Goal: Use online tool/utility: Utilize a website feature to perform a specific function

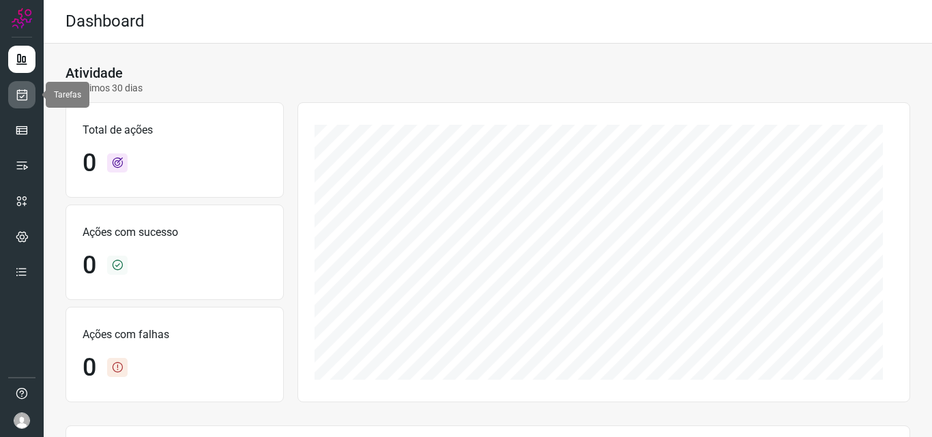
click at [29, 98] on link at bounding box center [21, 94] width 27 height 27
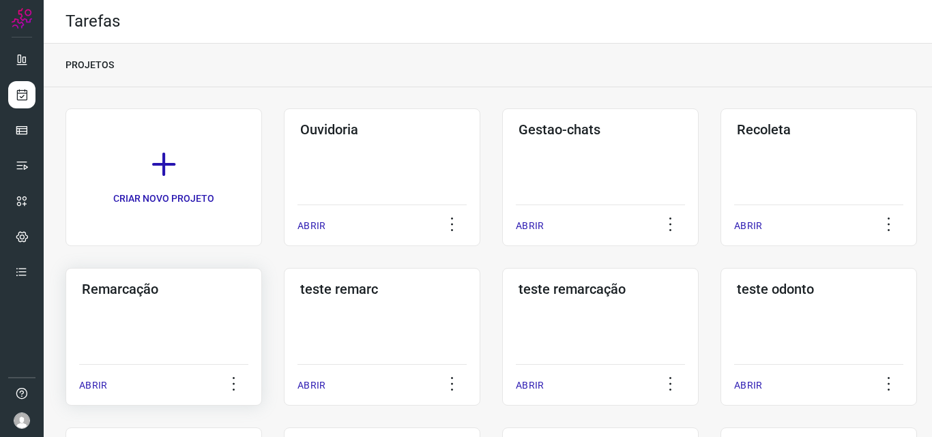
click at [284, 340] on div "Remarcação ABRIR" at bounding box center [382, 337] width 196 height 138
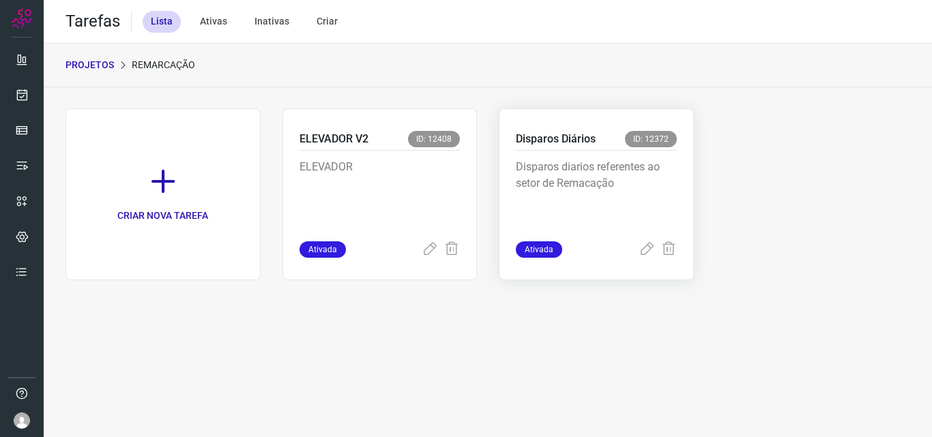
click at [673, 203] on p "Disparos diarios referentes ao setor de Remacação" at bounding box center [596, 193] width 161 height 68
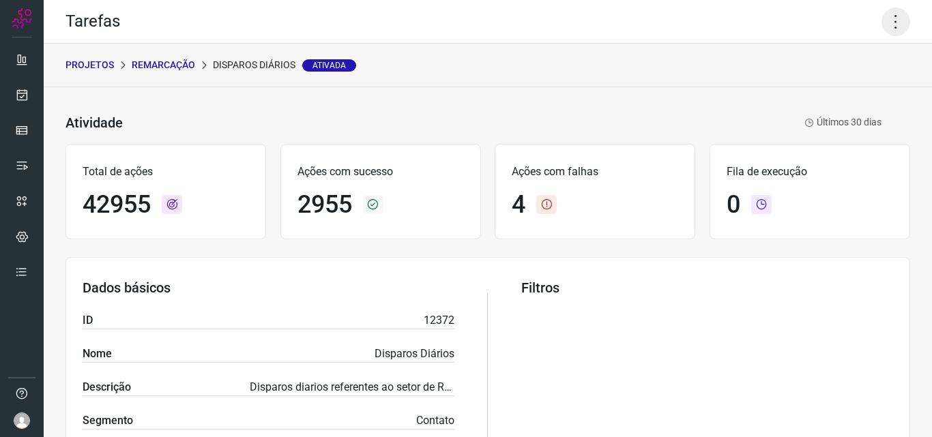
click at [891, 10] on icon at bounding box center [895, 22] width 29 height 29
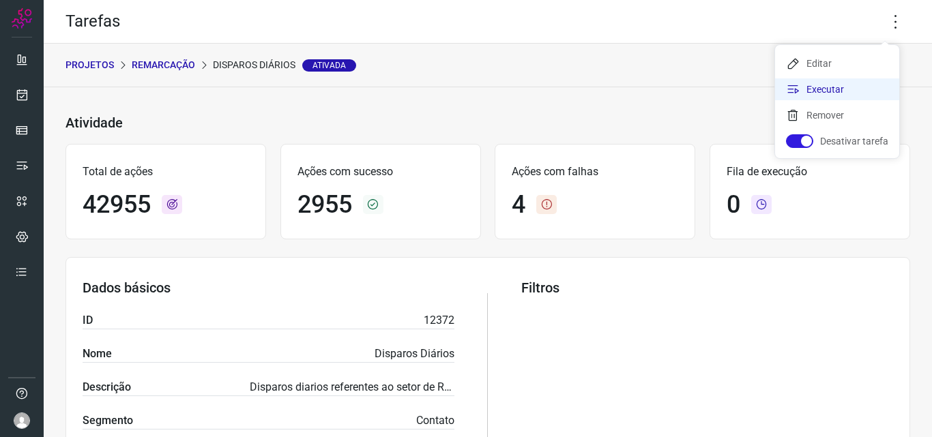
click at [831, 95] on li "Executar" at bounding box center [837, 89] width 124 height 22
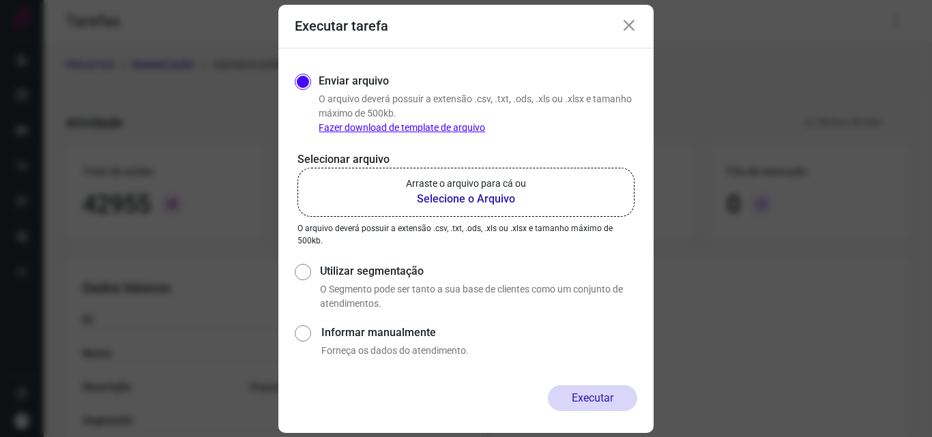
click at [476, 204] on b "Selecione o Arquivo" at bounding box center [466, 199] width 120 height 16
click at [0, 0] on input "Arraste o arquivo para cá ou Selecione o Arquivo" at bounding box center [0, 0] width 0 height 0
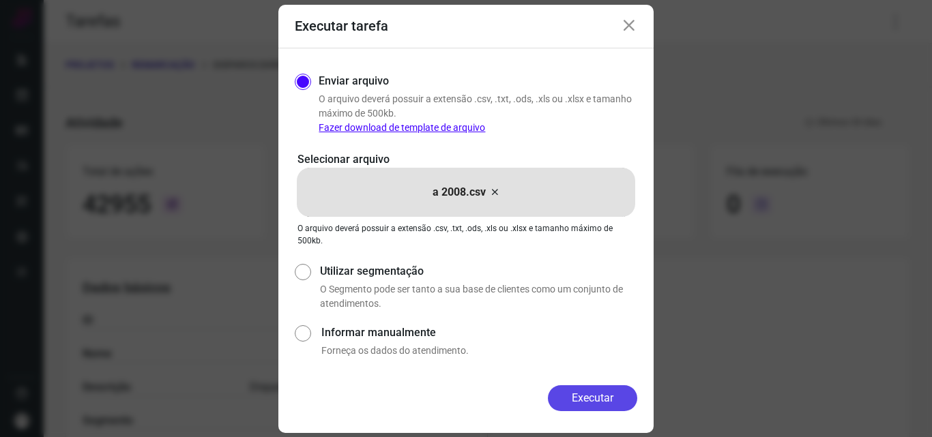
click at [615, 409] on button "Executar" at bounding box center [592, 398] width 89 height 26
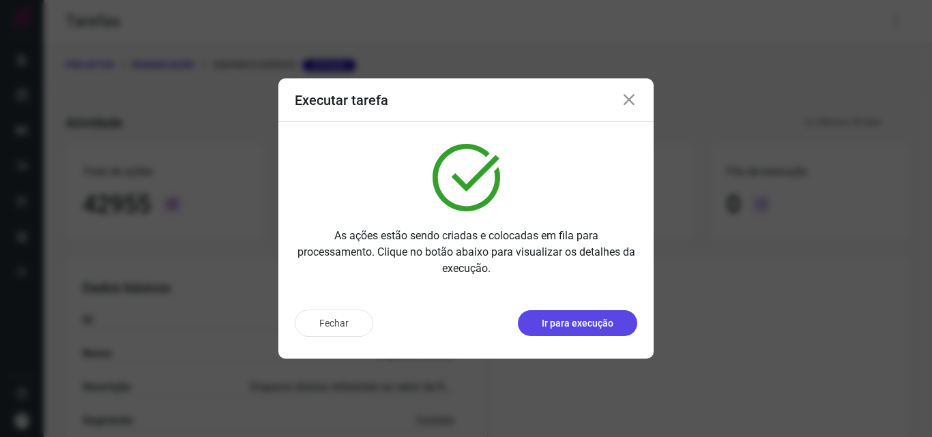
click at [582, 318] on p "Ir para execução" at bounding box center [577, 323] width 72 height 14
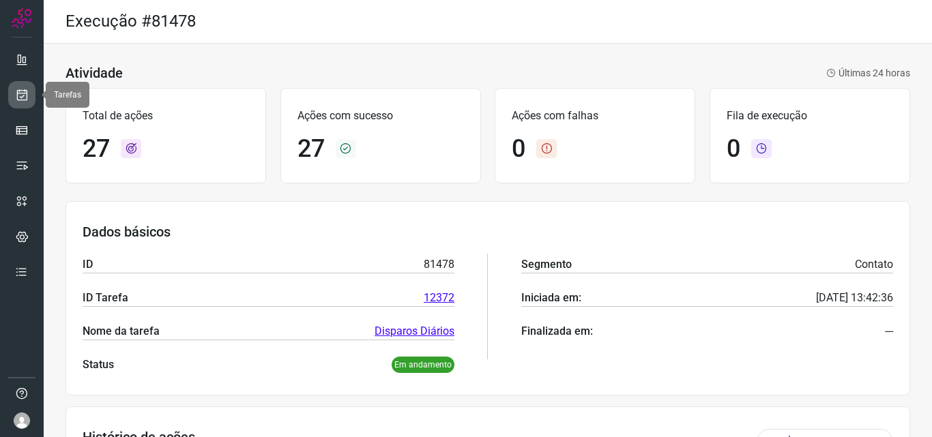
click at [13, 83] on link at bounding box center [21, 94] width 27 height 27
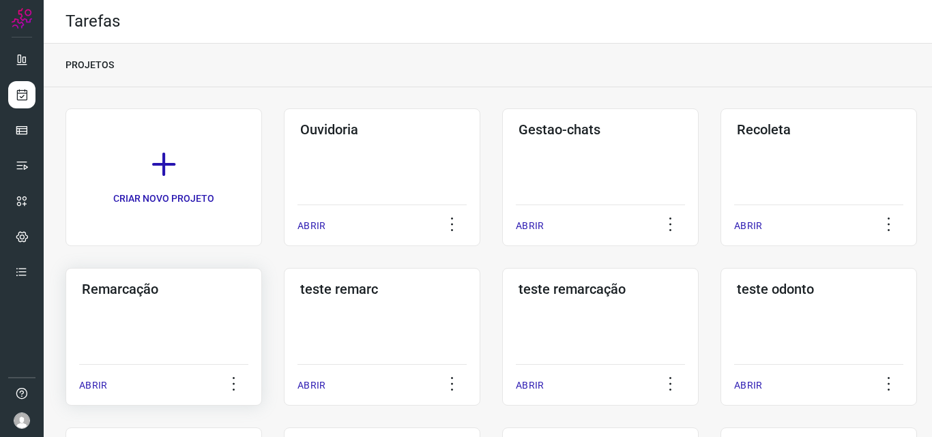
click at [164, 288] on h3 "Remarcação" at bounding box center [164, 289] width 164 height 16
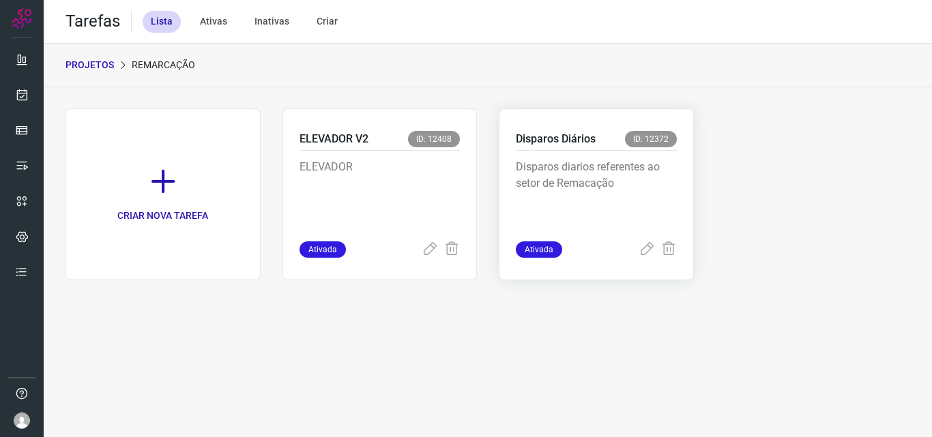
click at [645, 177] on p "Disparos diarios referentes ao setor de Remacação" at bounding box center [596, 193] width 161 height 68
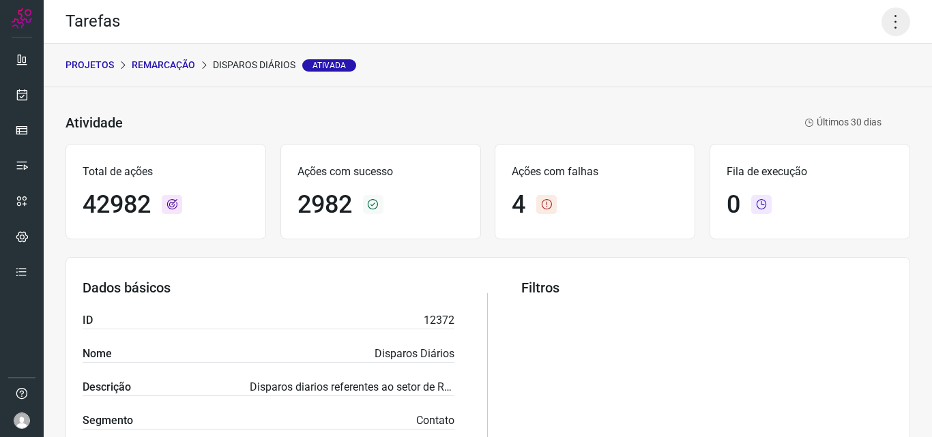
click at [881, 12] on icon at bounding box center [895, 22] width 29 height 29
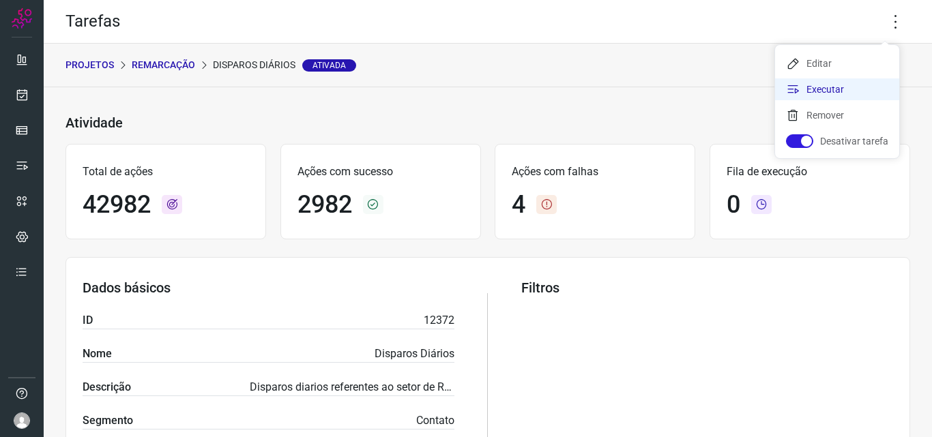
click at [833, 81] on li "Executar" at bounding box center [837, 89] width 124 height 22
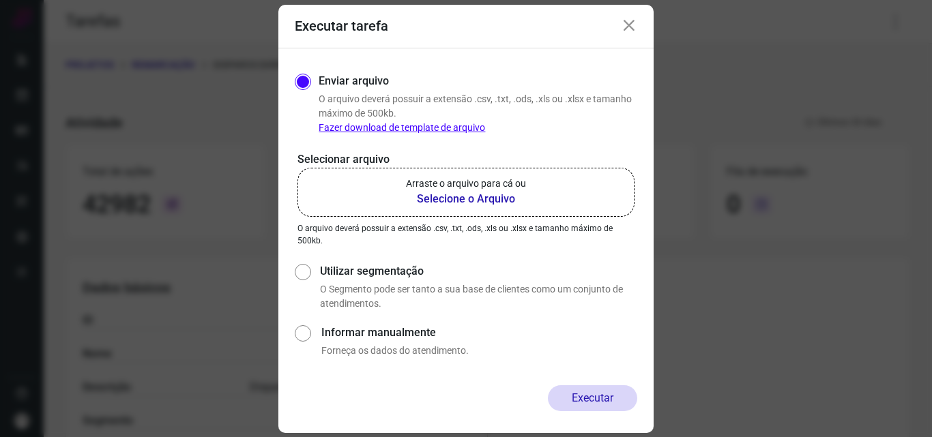
click at [438, 194] on b "Selecione o Arquivo" at bounding box center [466, 199] width 120 height 16
click at [0, 0] on input "Arraste o arquivo para cá ou Selecione o Arquivo" at bounding box center [0, 0] width 0 height 0
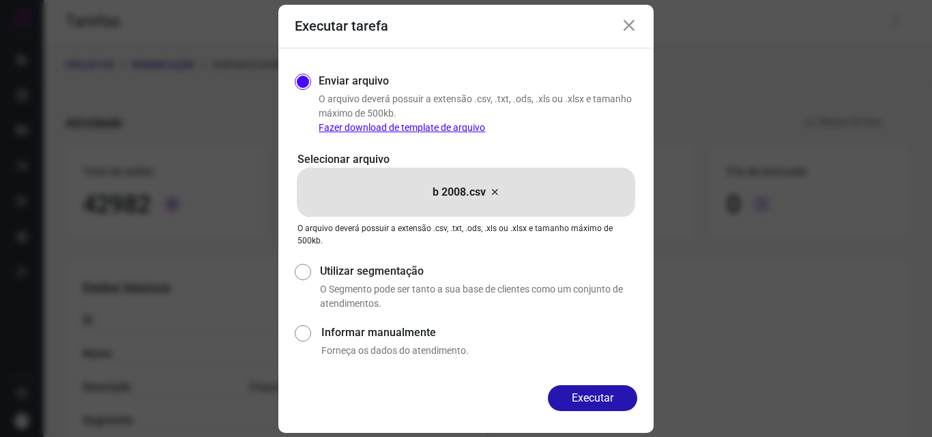
click at [590, 390] on button "Executar" at bounding box center [592, 398] width 89 height 26
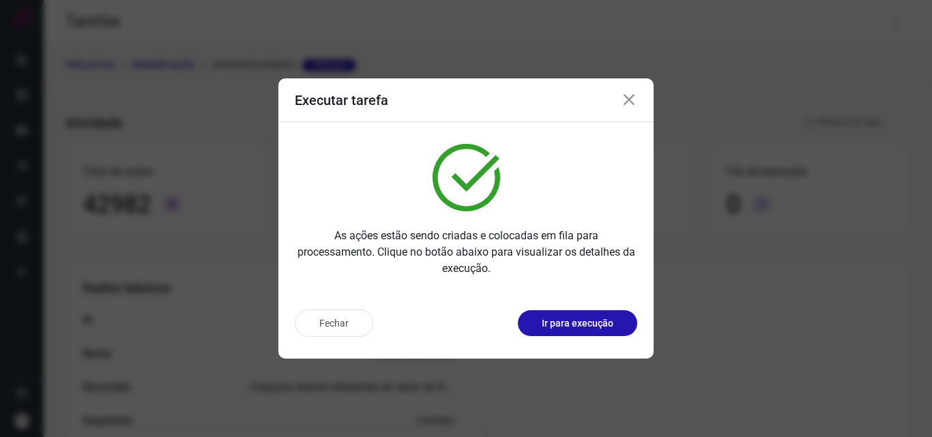
click at [584, 334] on button "Ir para execução" at bounding box center [577, 323] width 119 height 26
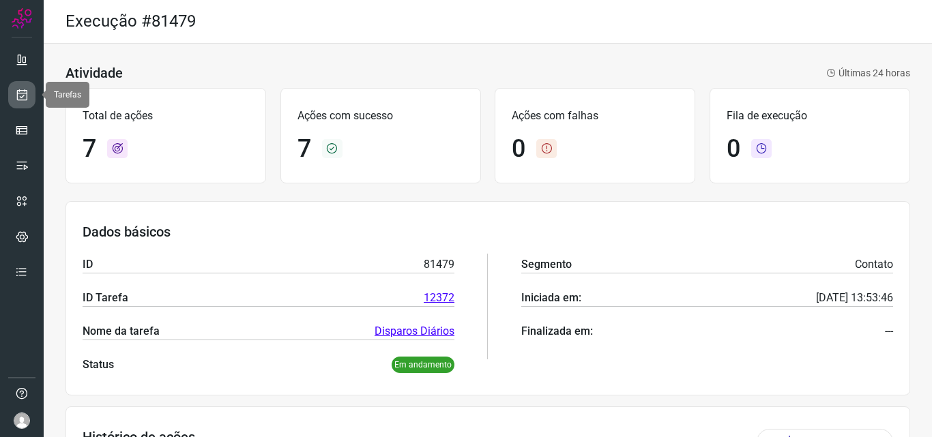
click at [15, 95] on icon at bounding box center [22, 95] width 14 height 14
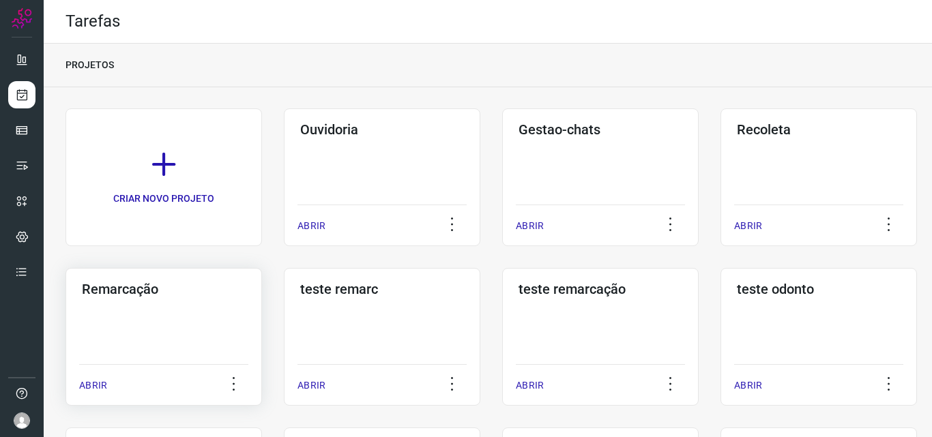
click at [147, 294] on h3 "Remarcação" at bounding box center [164, 289] width 164 height 16
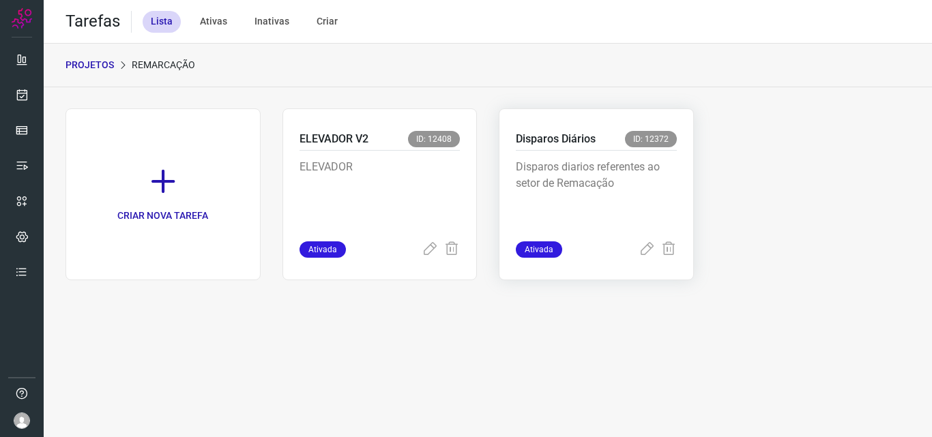
click at [632, 229] on div "Disparos diarios referentes ao setor de Remacação" at bounding box center [596, 196] width 161 height 91
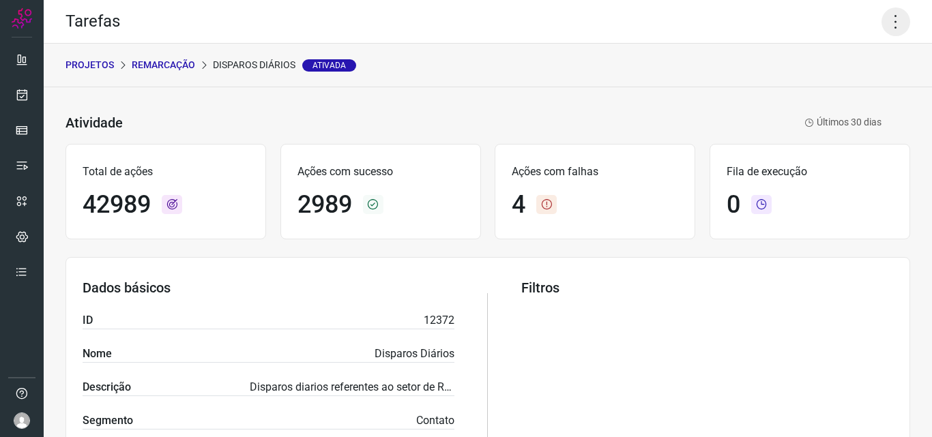
click at [882, 25] on icon at bounding box center [895, 22] width 29 height 29
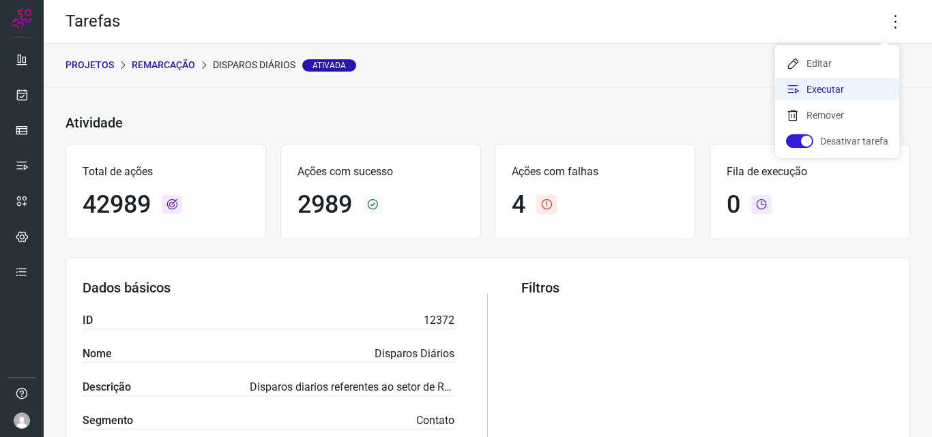
click at [861, 81] on li "Executar" at bounding box center [837, 89] width 124 height 22
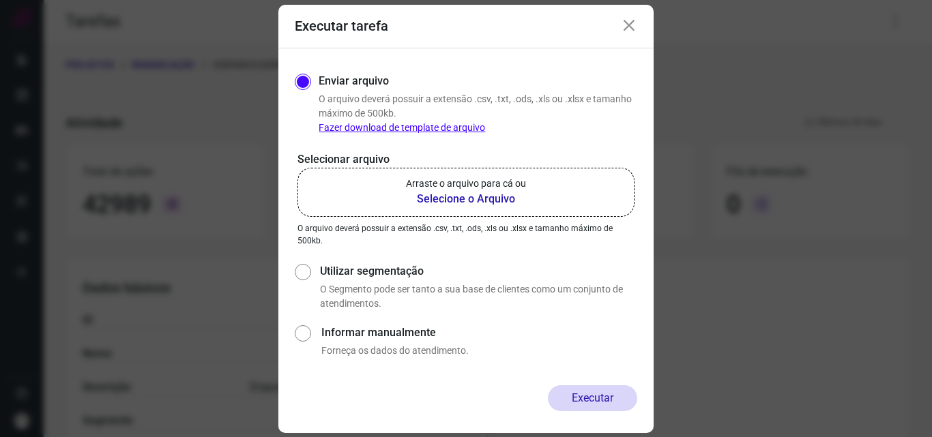
click at [518, 179] on p "Arraste o arquivo para cá ou" at bounding box center [466, 184] width 120 height 14
click at [0, 0] on input "Arraste o arquivo para cá ou Selecione o Arquivo" at bounding box center [0, 0] width 0 height 0
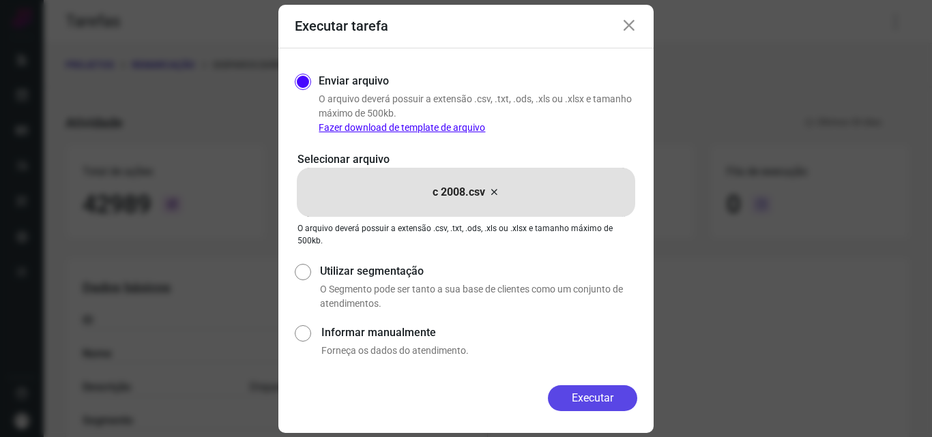
click at [584, 406] on button "Executar" at bounding box center [592, 398] width 89 height 26
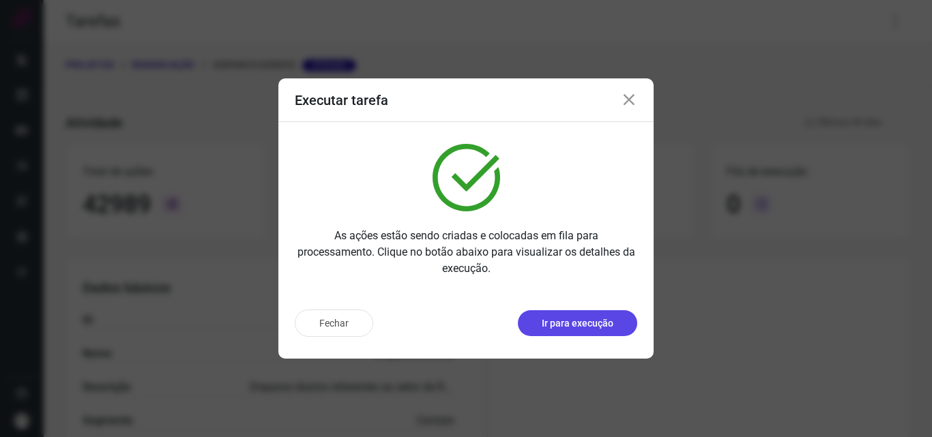
click at [578, 321] on p "Ir para execução" at bounding box center [577, 323] width 72 height 14
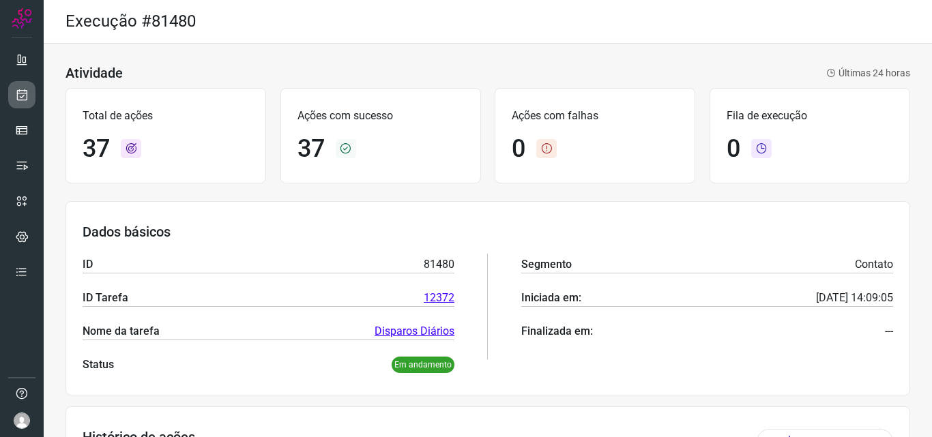
click at [27, 89] on icon at bounding box center [22, 95] width 14 height 14
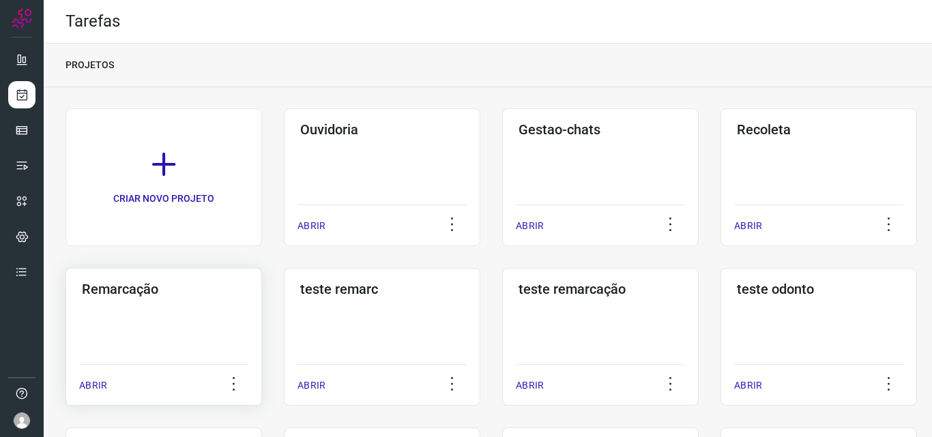
click at [284, 348] on div "Remarcação ABRIR" at bounding box center [382, 337] width 196 height 138
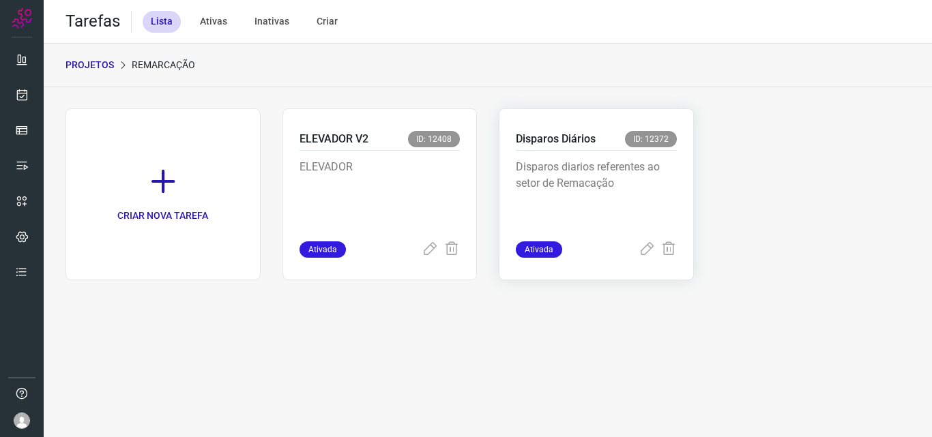
click at [591, 209] on p "Disparos diarios referentes ao setor de Remacação" at bounding box center [596, 193] width 161 height 68
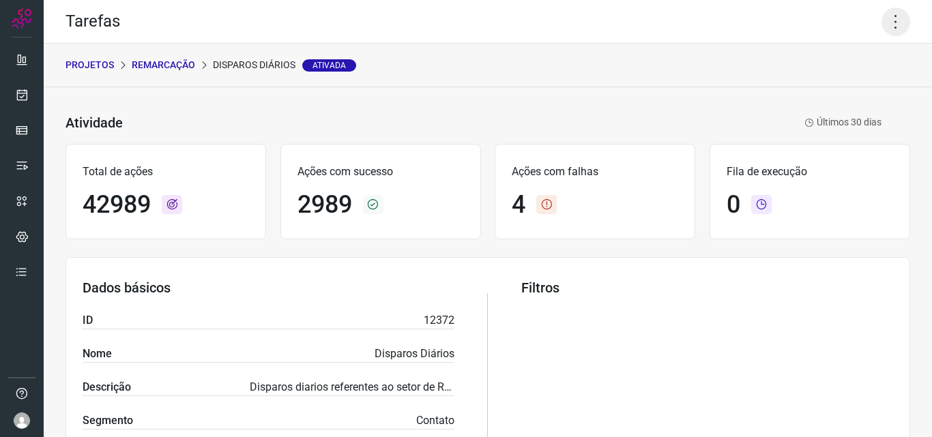
click at [881, 20] on icon at bounding box center [895, 22] width 29 height 29
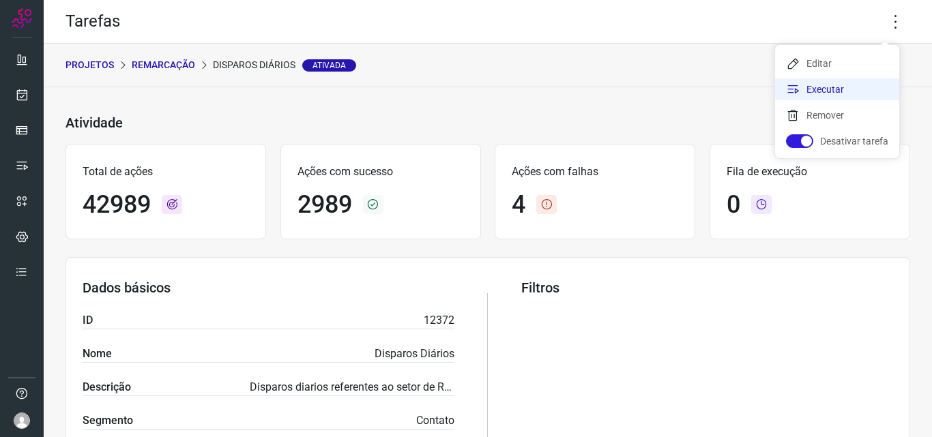
click at [844, 90] on li "Executar" at bounding box center [837, 89] width 124 height 22
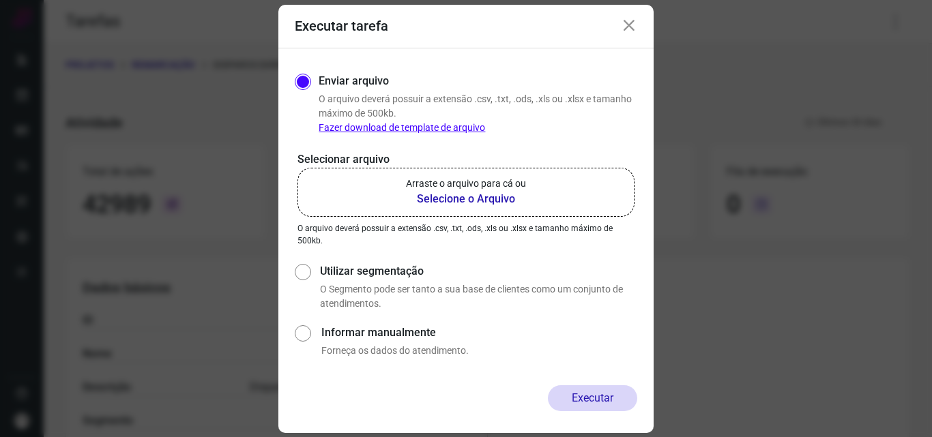
click at [535, 207] on label "Arraste o arquivo para cá ou Selecione o Arquivo" at bounding box center [465, 192] width 337 height 49
click at [0, 0] on input "Arraste o arquivo para cá ou Selecione o Arquivo" at bounding box center [0, 0] width 0 height 0
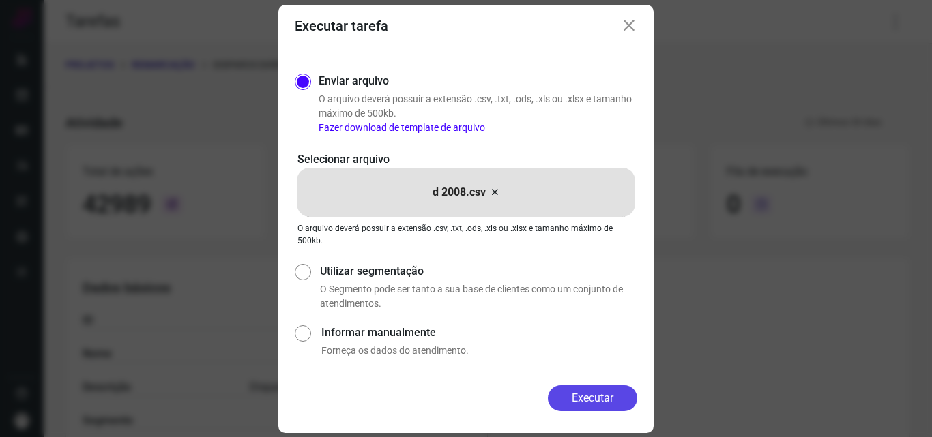
click at [583, 398] on button "Executar" at bounding box center [592, 398] width 89 height 26
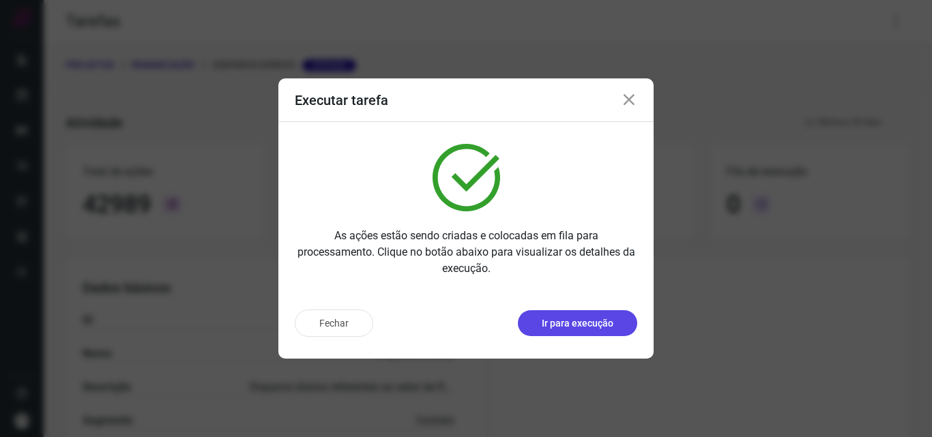
click at [584, 318] on p "Ir para execução" at bounding box center [577, 323] width 72 height 14
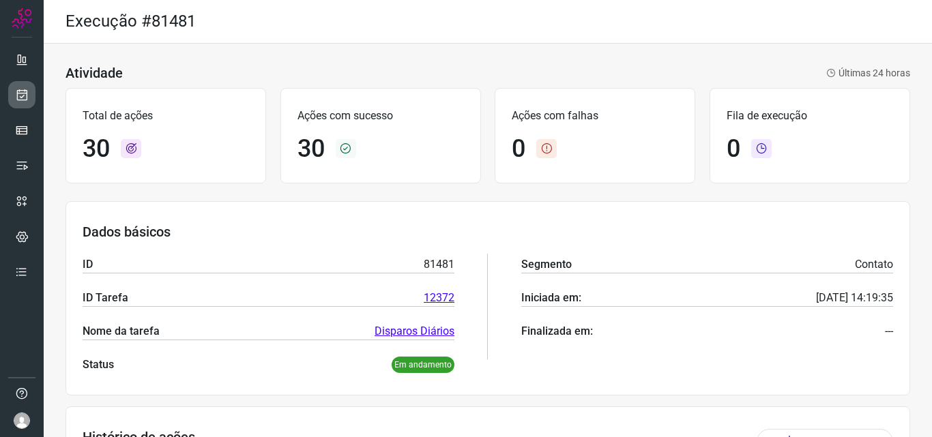
click at [22, 95] on icon at bounding box center [22, 95] width 14 height 14
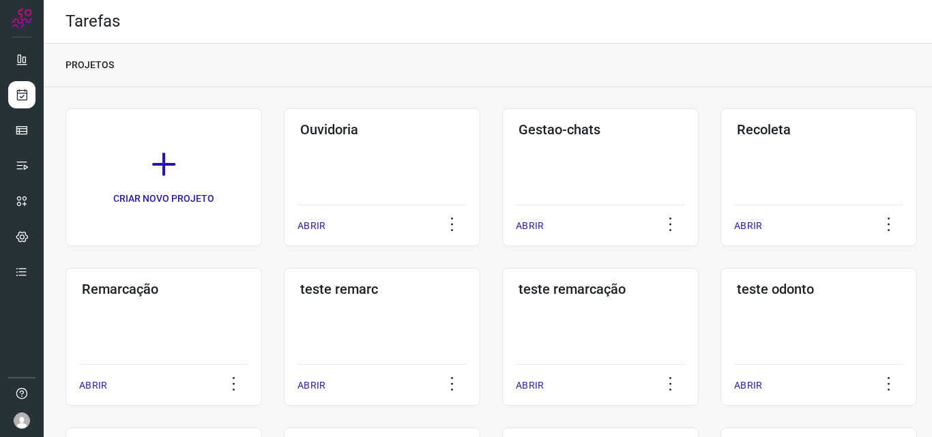
click at [284, 324] on div "Remarcação ABRIR" at bounding box center [382, 337] width 196 height 138
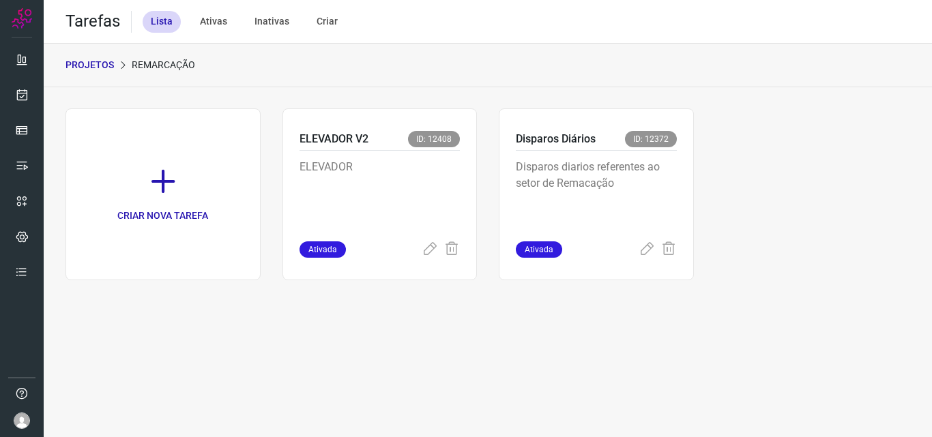
click at [649, 211] on p "Disparos diarios referentes ao setor de Remacação" at bounding box center [596, 193] width 161 height 68
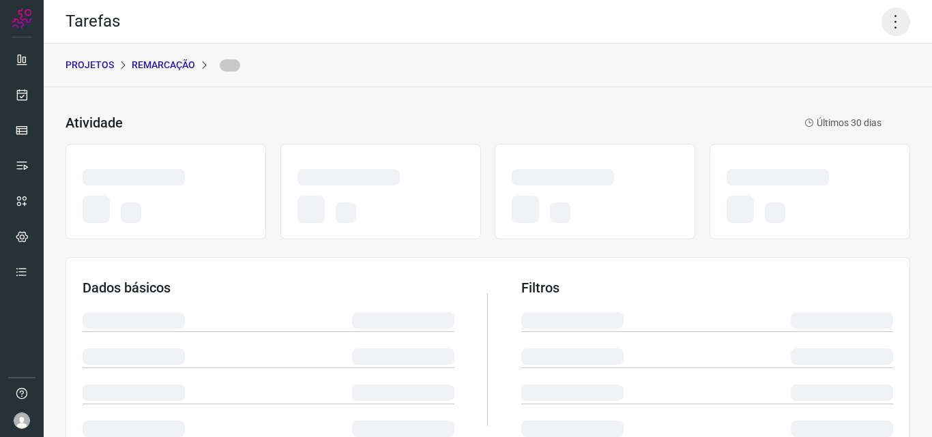
click at [881, 28] on icon at bounding box center [895, 22] width 29 height 29
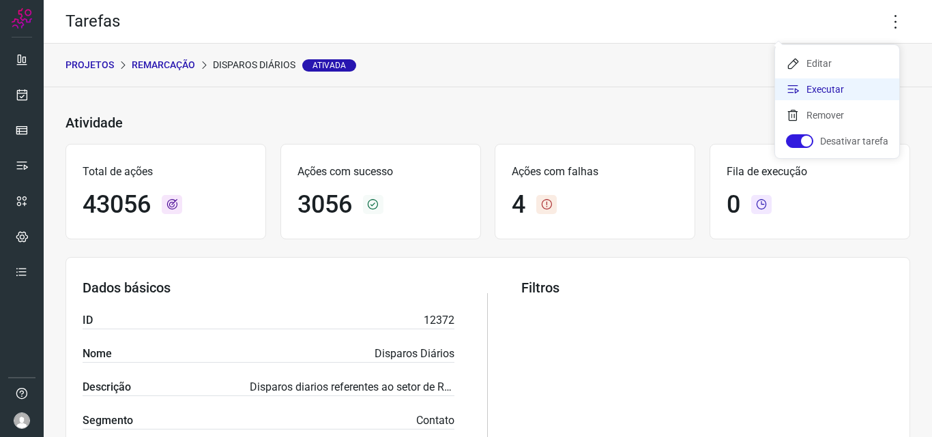
click at [853, 90] on li "Executar" at bounding box center [837, 89] width 124 height 22
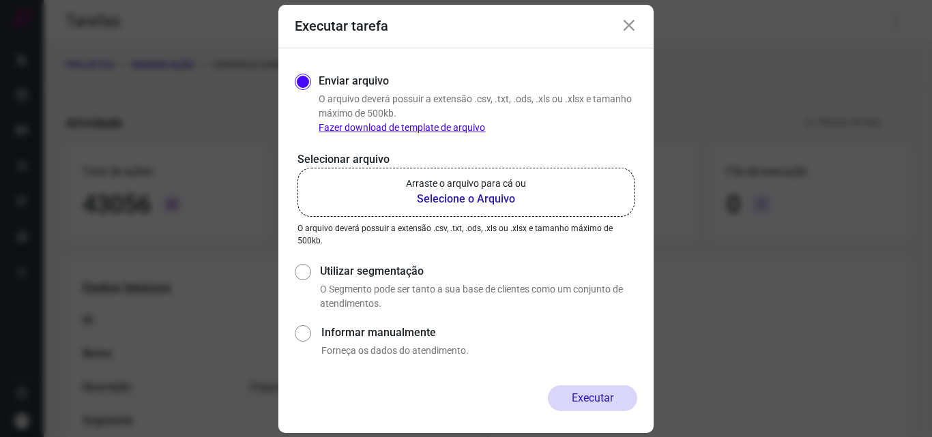
click at [481, 211] on label "Arraste o arquivo para cá ou Selecione o Arquivo" at bounding box center [465, 192] width 337 height 49
click at [0, 0] on input "Arraste o arquivo para cá ou Selecione o Arquivo" at bounding box center [0, 0] width 0 height 0
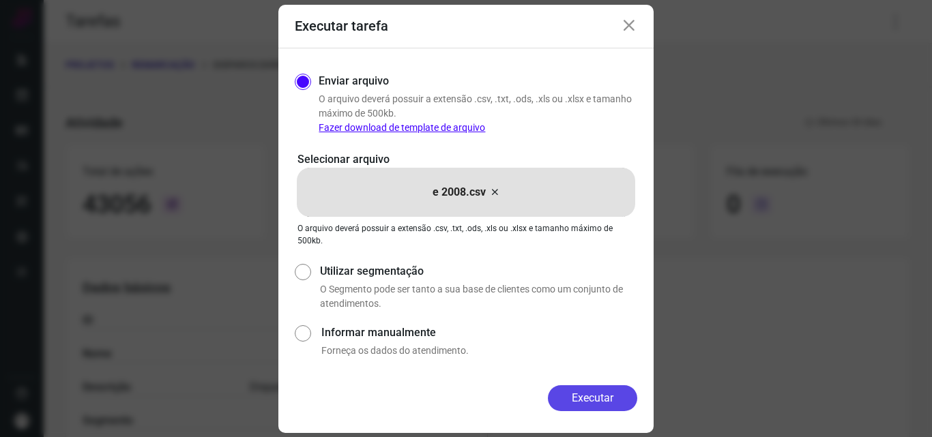
click at [594, 391] on button "Executar" at bounding box center [592, 398] width 89 height 26
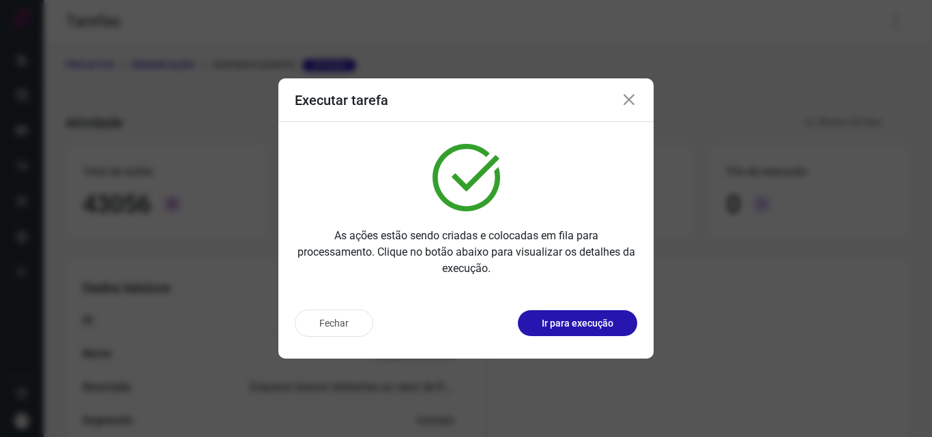
click at [605, 318] on p "Ir para execução" at bounding box center [577, 323] width 72 height 14
